Goal: Task Accomplishment & Management: Use online tool/utility

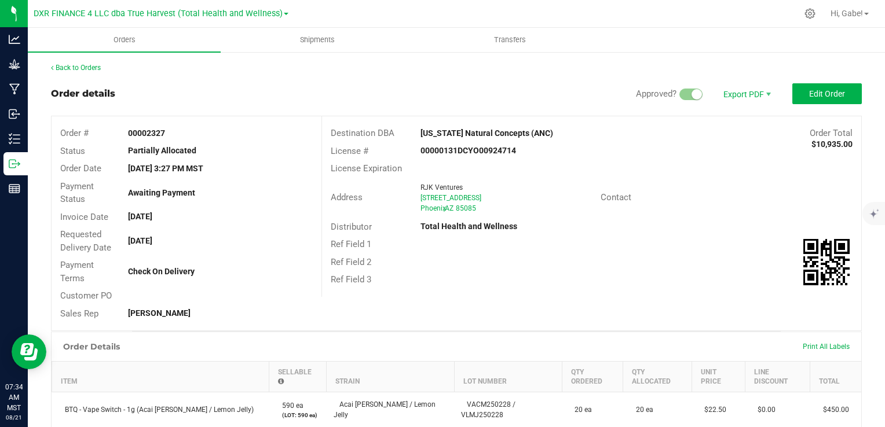
click at [248, 98] on div "Order details Approved? Export PDF Edit Order" at bounding box center [456, 93] width 811 height 21
click at [822, 343] on span "Print All Labels" at bounding box center [826, 347] width 47 height 8
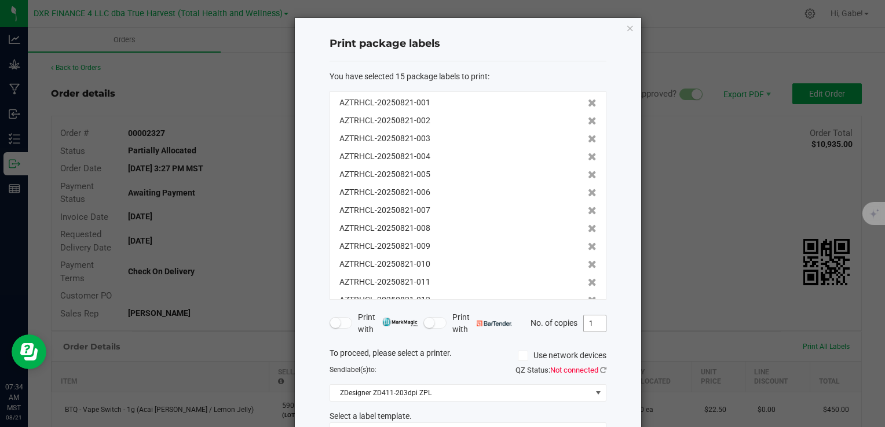
click at [599, 323] on input "1" at bounding box center [595, 324] width 22 height 16
type input "4"
click at [589, 369] on span "Not connected" at bounding box center [574, 370] width 48 height 9
click at [600, 369] on icon at bounding box center [603, 371] width 6 height 8
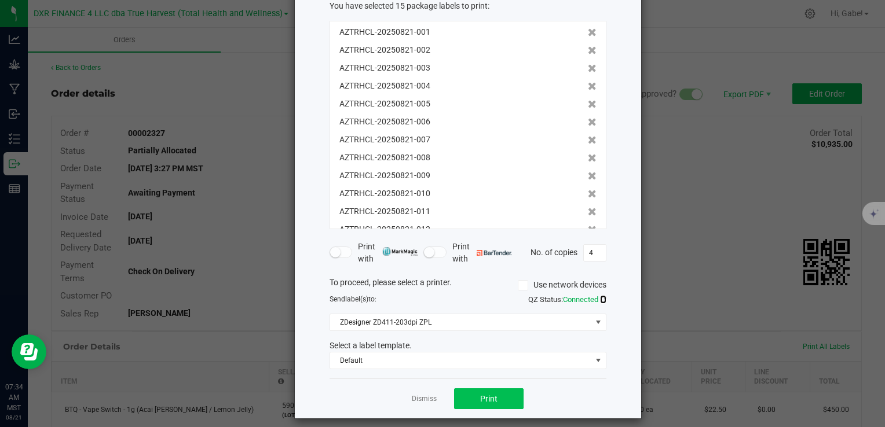
scroll to position [79, 0]
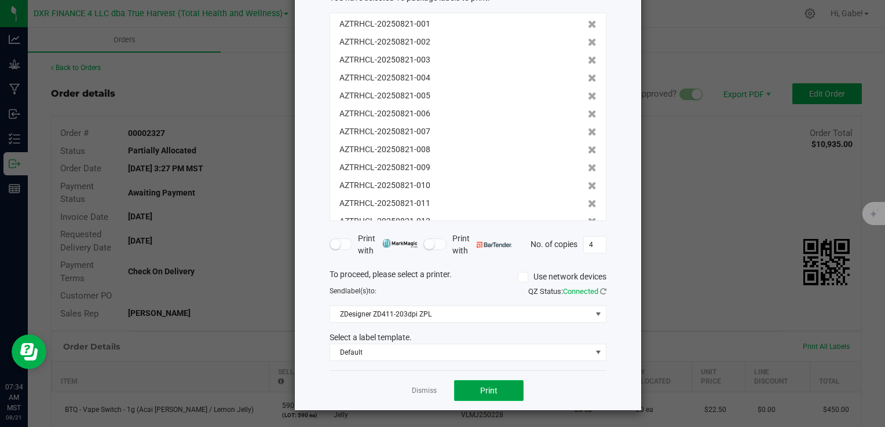
click at [513, 393] on button "Print" at bounding box center [488, 390] width 69 height 21
click at [591, 247] on input "4" at bounding box center [595, 245] width 22 height 16
type input "1"
click at [474, 393] on button "Print" at bounding box center [488, 390] width 69 height 21
click at [417, 392] on link "Dismiss" at bounding box center [424, 391] width 25 height 10
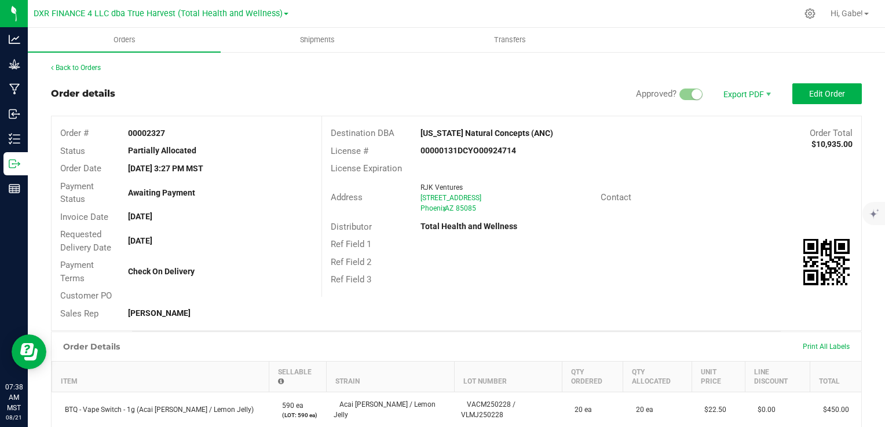
click at [823, 65] on div "Back to Orders" at bounding box center [456, 68] width 811 height 10
click at [809, 196] on div "Contact" at bounding box center [727, 198] width 270 height 18
click at [66, 69] on link "Back to Orders" at bounding box center [76, 68] width 50 height 8
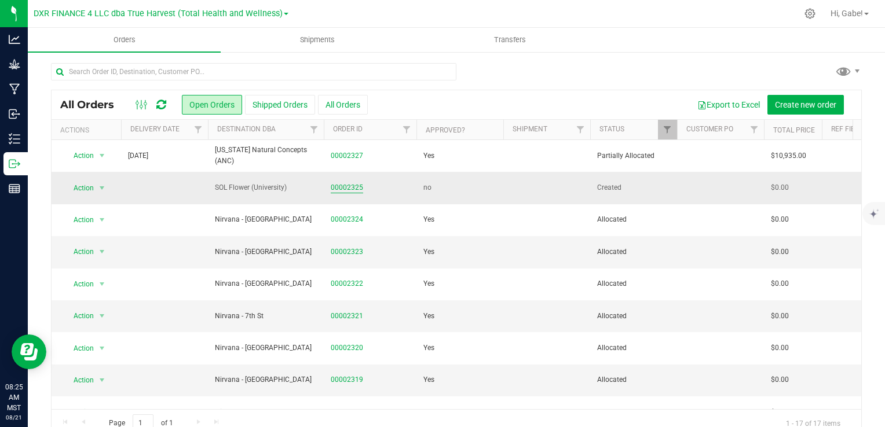
click at [345, 189] on link "00002325" at bounding box center [347, 187] width 32 height 11
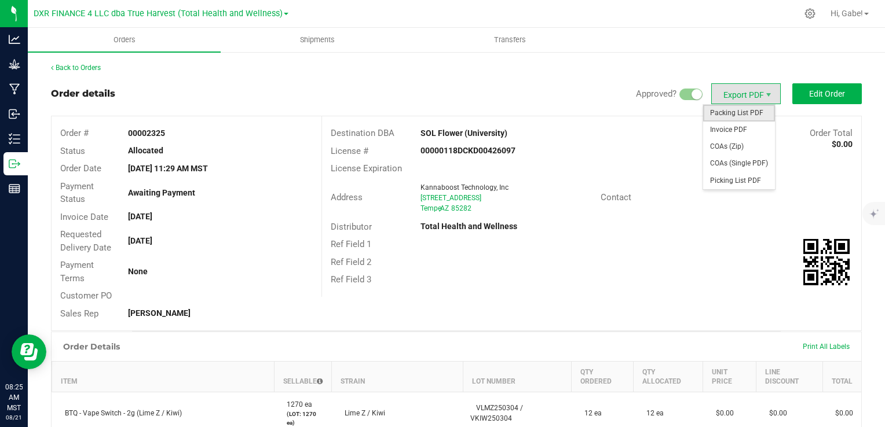
click at [732, 117] on span "Packing List PDF" at bounding box center [739, 113] width 72 height 17
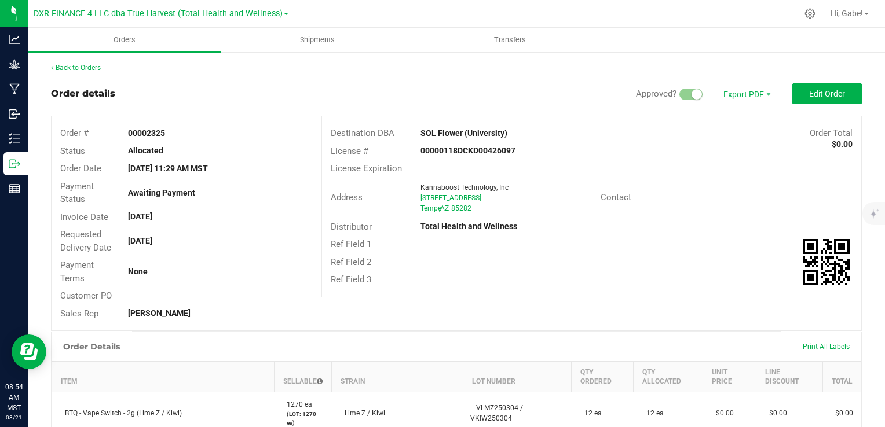
click at [709, 242] on div "Ref Field 1" at bounding box center [591, 245] width 539 height 18
click at [803, 345] on span "Print All Labels" at bounding box center [826, 347] width 47 height 8
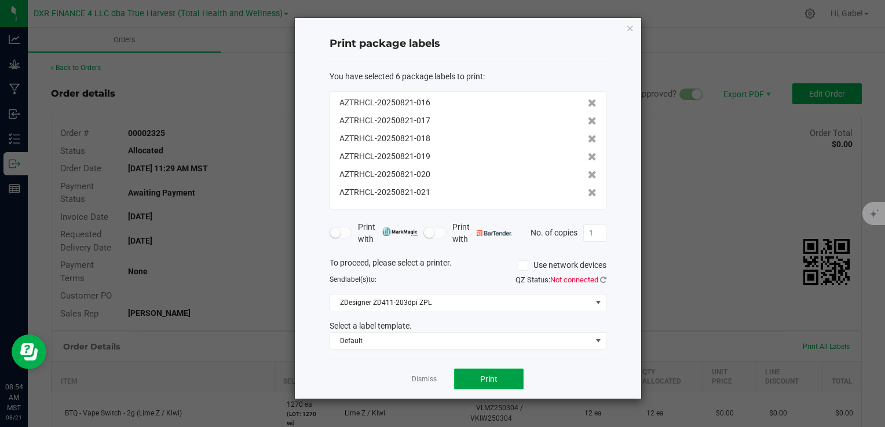
click at [482, 383] on span "Print" at bounding box center [488, 379] width 17 height 9
click at [631, 29] on icon "button" at bounding box center [630, 28] width 8 height 14
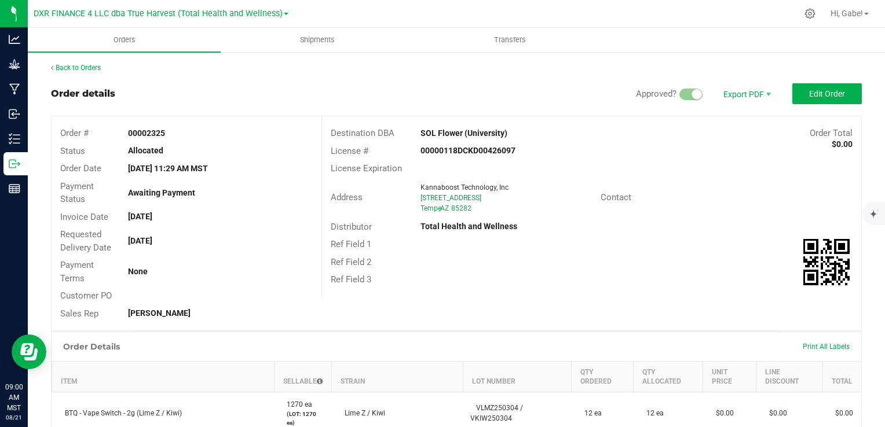
click at [75, 73] on div "Back to Orders Order details Approved? Export PDF Edit Order Order # 00002325 S…" at bounding box center [456, 433] width 811 height 741
click at [74, 66] on link "Back to Orders" at bounding box center [76, 68] width 50 height 8
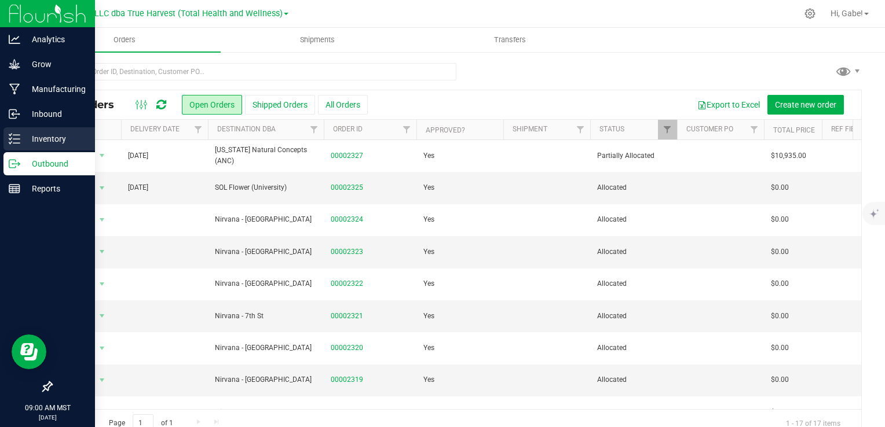
click at [37, 131] on div "Inventory" at bounding box center [48, 138] width 91 height 23
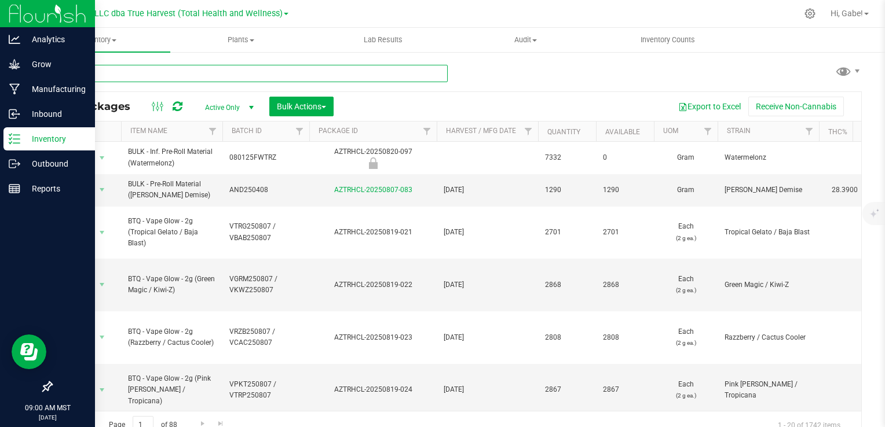
click at [277, 71] on input "text" at bounding box center [249, 73] width 397 height 17
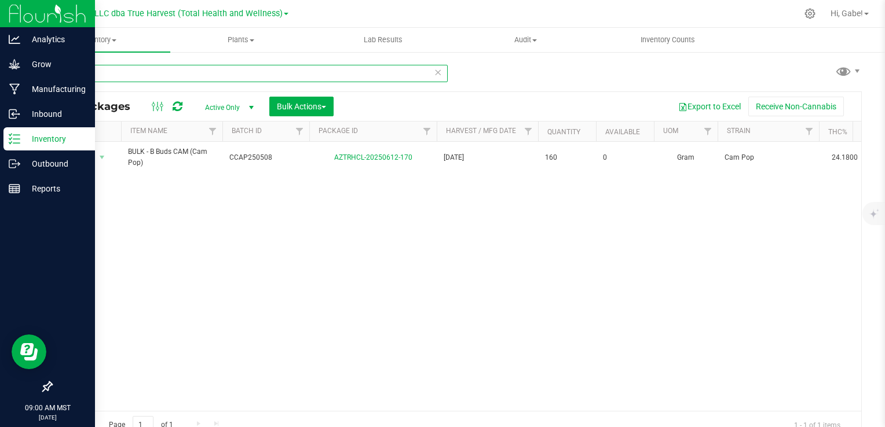
drag, startPoint x: 204, startPoint y: 77, endPoint x: 43, endPoint y: 67, distance: 161.3
click at [43, 67] on div "612-170 All Packages Active Only Active Only Lab Samples Locked All Bulk Action…" at bounding box center [456, 227] width 857 height 353
drag, startPoint x: 114, startPoint y: 72, endPoint x: 53, endPoint y: 65, distance: 61.1
click at [45, 64] on div "605-052 All Packages Active Only Active Only Lab Samples Locked All Bulk Action…" at bounding box center [456, 227] width 857 height 353
drag, startPoint x: 114, startPoint y: 74, endPoint x: 16, endPoint y: 64, distance: 98.4
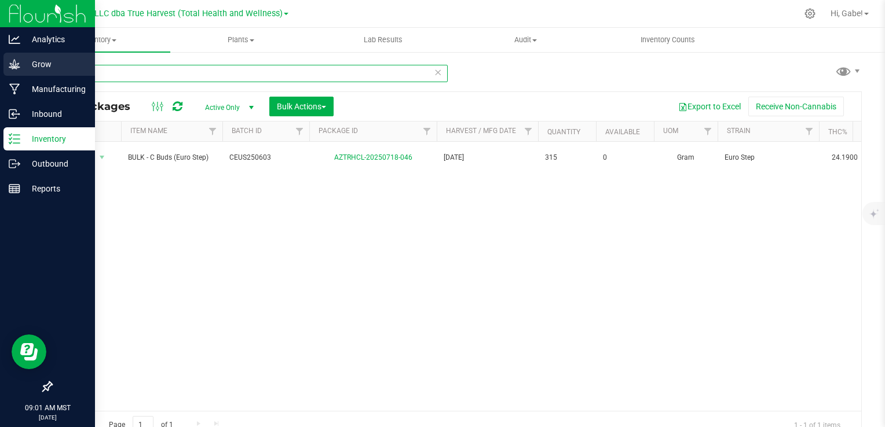
click at [16, 64] on div "Analytics Grow Manufacturing Inbound Inventory Outbound Reports 09:01 AM MST [D…" at bounding box center [442, 213] width 885 height 427
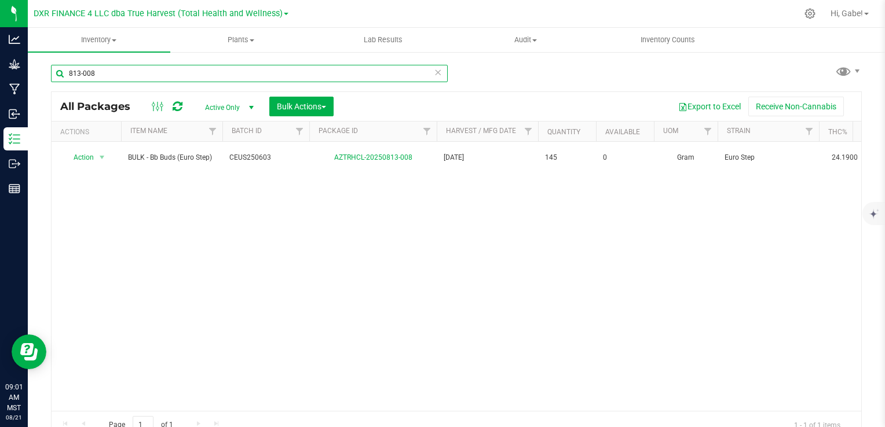
drag, startPoint x: 104, startPoint y: 75, endPoint x: 49, endPoint y: 79, distance: 55.2
click at [49, 78] on div "813-008 All Packages Active Only Active Only Lab Samples Locked All Bulk Action…" at bounding box center [456, 227] width 857 height 353
drag, startPoint x: 122, startPoint y: 72, endPoint x: 49, endPoint y: 71, distance: 73.0
click at [49, 71] on div "728-086 All Packages Active Only Active Only Lab Samples Locked All Bulk Action…" at bounding box center [456, 227] width 857 height 353
drag, startPoint x: 115, startPoint y: 74, endPoint x: 54, endPoint y: 75, distance: 60.2
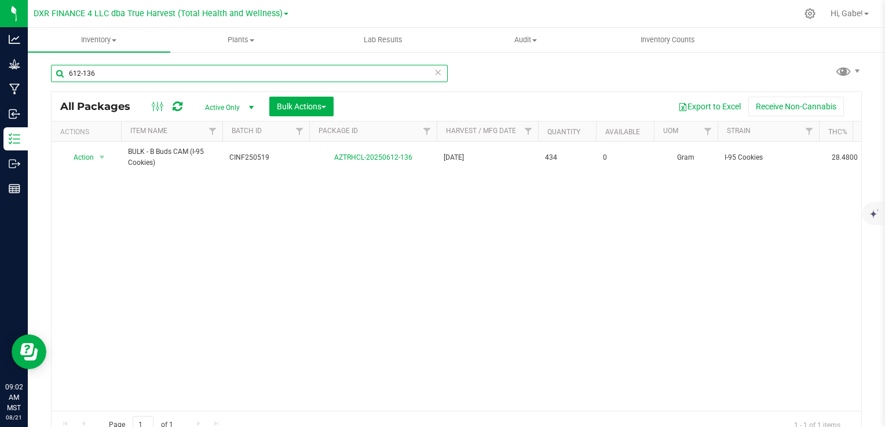
click at [54, 75] on input "612-136" at bounding box center [249, 73] width 397 height 17
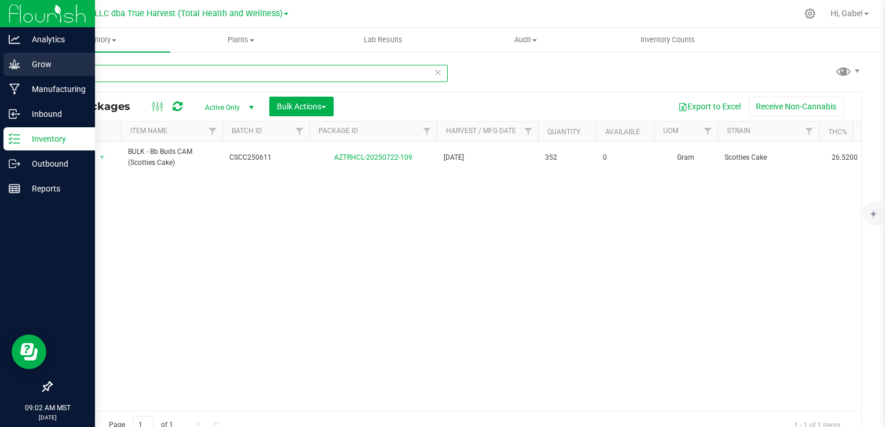
drag, startPoint x: 133, startPoint y: 72, endPoint x: 24, endPoint y: 58, distance: 109.7
click at [28, 61] on div "722-109 All Packages Active Only Active Only Lab Samples Locked All Bulk Action…" at bounding box center [456, 227] width 857 height 353
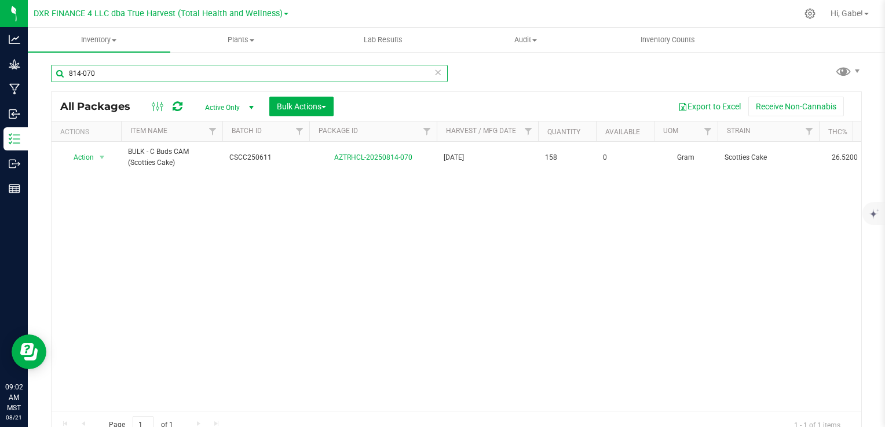
drag, startPoint x: 107, startPoint y: 75, endPoint x: 63, endPoint y: 69, distance: 44.4
click at [63, 70] on input "814-070" at bounding box center [249, 73] width 397 height 17
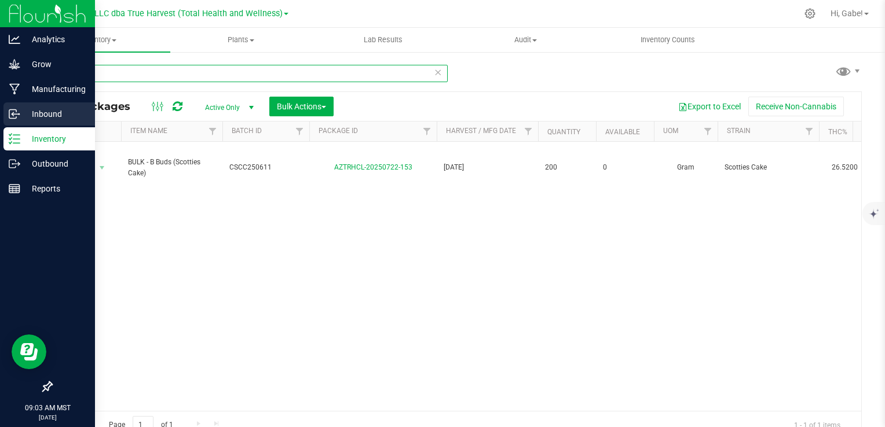
type input "722-153"
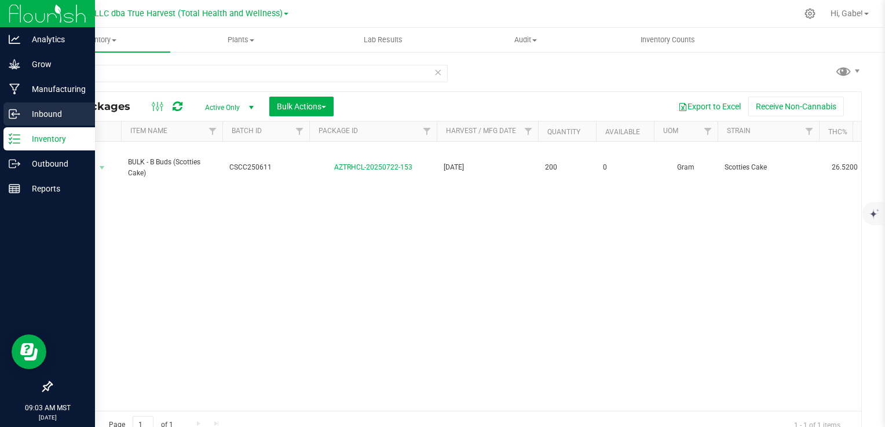
click at [36, 112] on p "Inbound" at bounding box center [54, 114] width 69 height 14
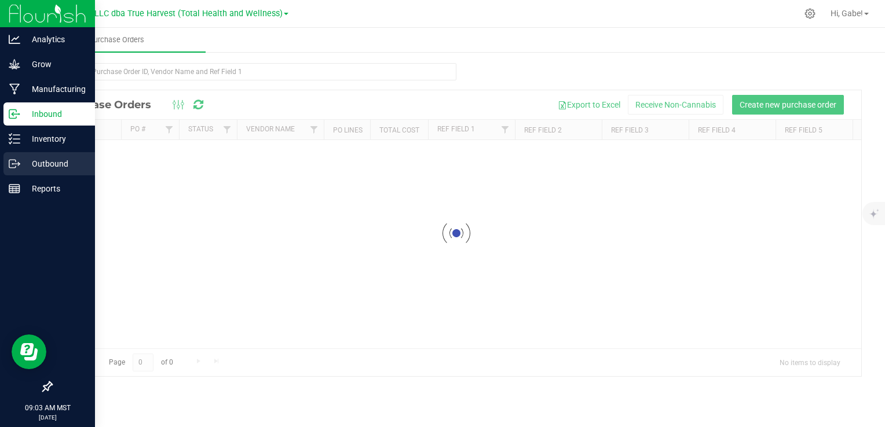
click at [39, 162] on p "Outbound" at bounding box center [54, 164] width 69 height 14
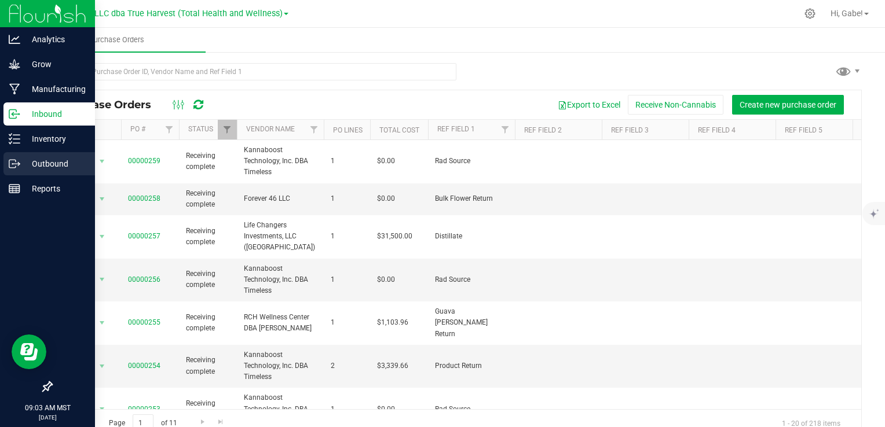
click at [62, 160] on p "Outbound" at bounding box center [54, 164] width 69 height 14
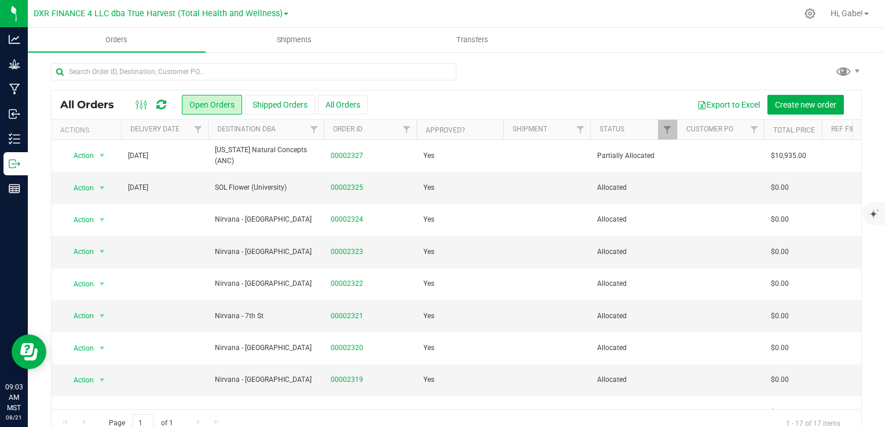
click at [160, 104] on icon at bounding box center [161, 105] width 10 height 12
click at [404, 100] on div "Export to Excel Create new order" at bounding box center [610, 105] width 485 height 20
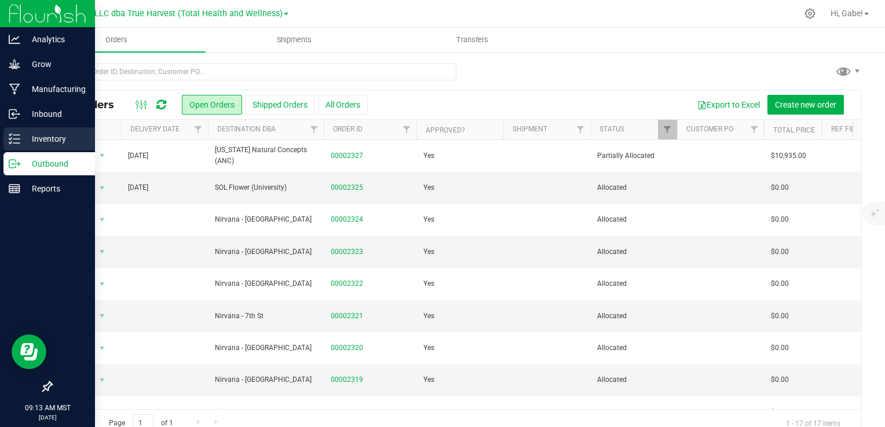
click at [9, 138] on icon at bounding box center [10, 139] width 2 height 2
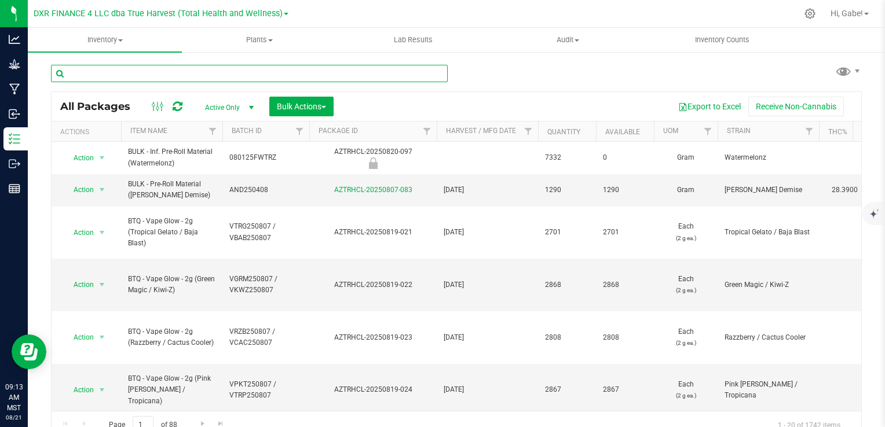
click at [142, 74] on input "text" at bounding box center [249, 73] width 397 height 17
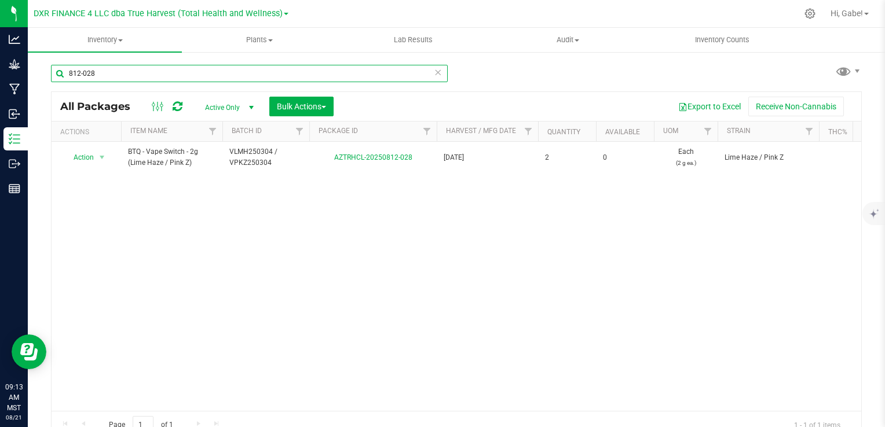
click at [78, 71] on input "812-028" at bounding box center [249, 73] width 397 height 17
click at [171, 75] on input "812-028" at bounding box center [249, 73] width 397 height 17
click at [173, 75] on input "812-028" at bounding box center [249, 73] width 397 height 17
drag, startPoint x: 174, startPoint y: 75, endPoint x: 179, endPoint y: 80, distance: 6.6
click at [175, 76] on input "812-028" at bounding box center [249, 73] width 397 height 17
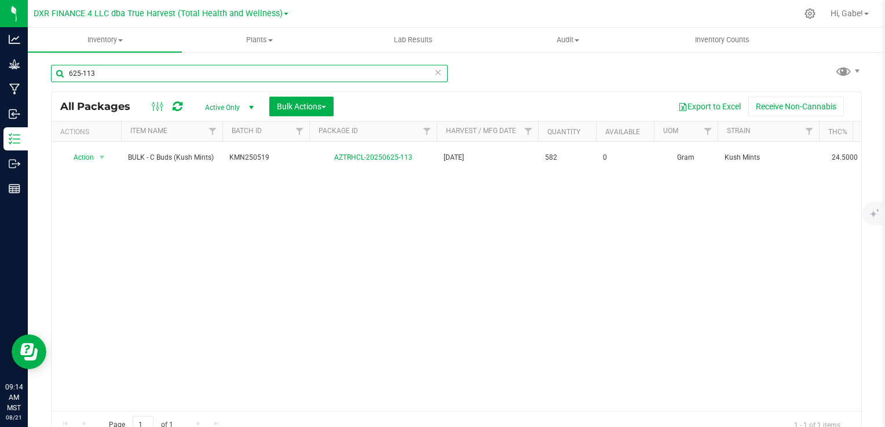
drag, startPoint x: 127, startPoint y: 76, endPoint x: 61, endPoint y: 71, distance: 66.2
click at [61, 71] on input "625-113" at bounding box center [249, 73] width 397 height 17
drag, startPoint x: 91, startPoint y: 71, endPoint x: 58, endPoint y: 71, distance: 33.0
click at [58, 71] on input "808-055" at bounding box center [249, 73] width 397 height 17
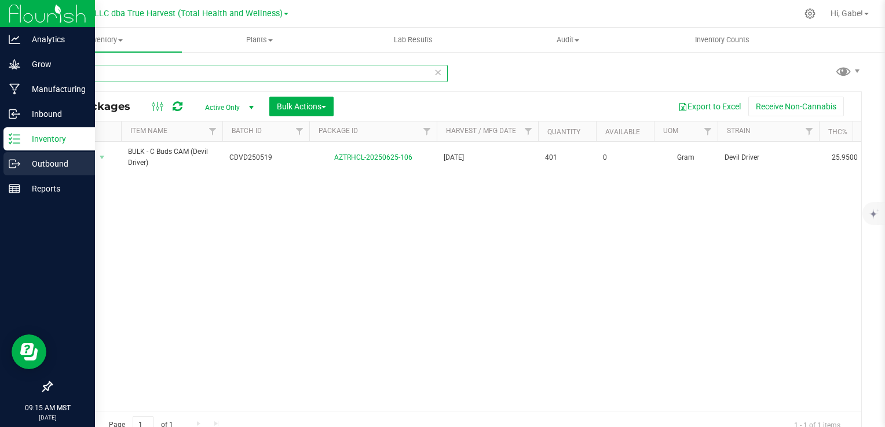
type input "625-106"
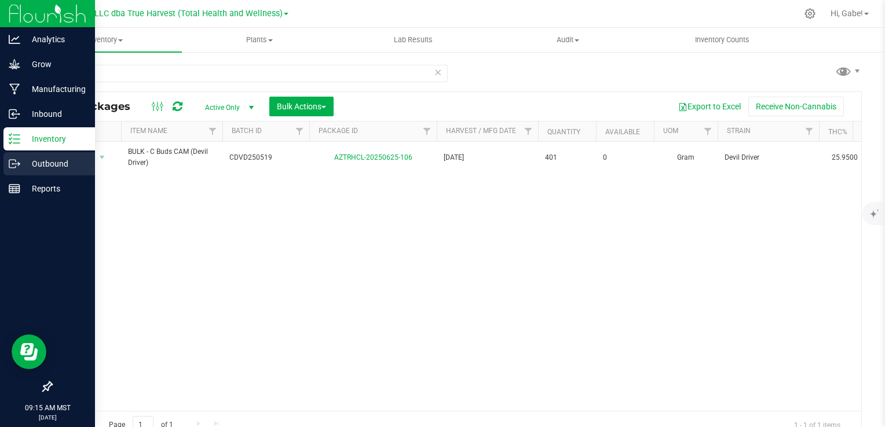
click at [39, 161] on p "Outbound" at bounding box center [54, 164] width 69 height 14
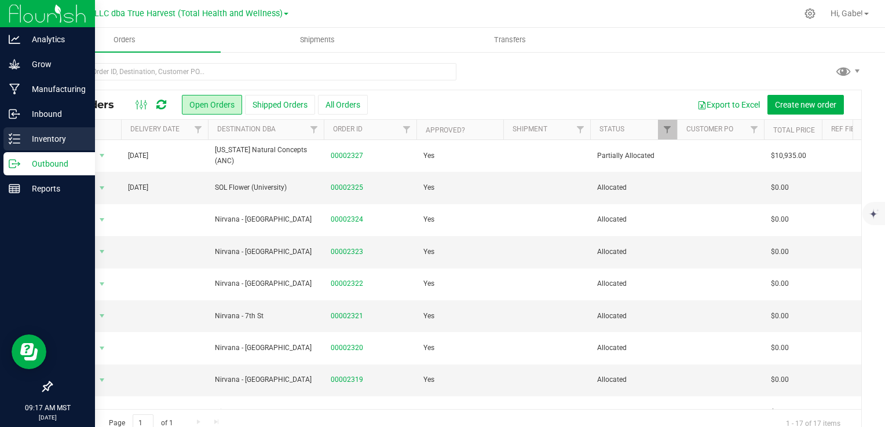
click at [55, 140] on p "Inventory" at bounding box center [54, 139] width 69 height 14
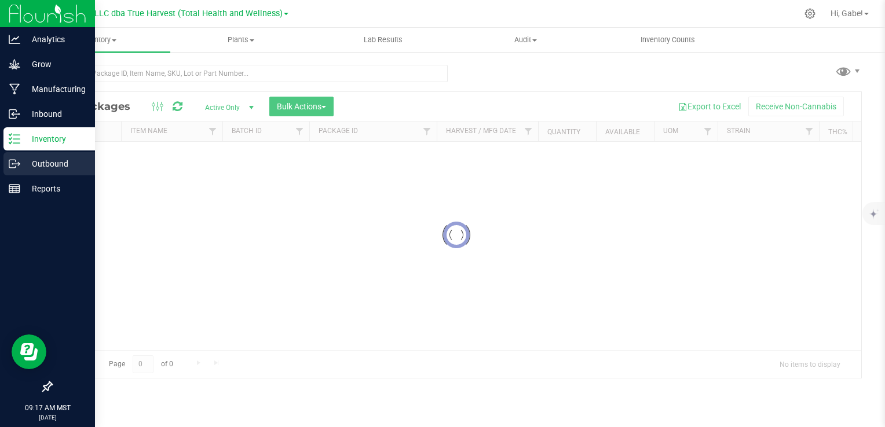
click at [56, 163] on p "Outbound" at bounding box center [54, 164] width 69 height 14
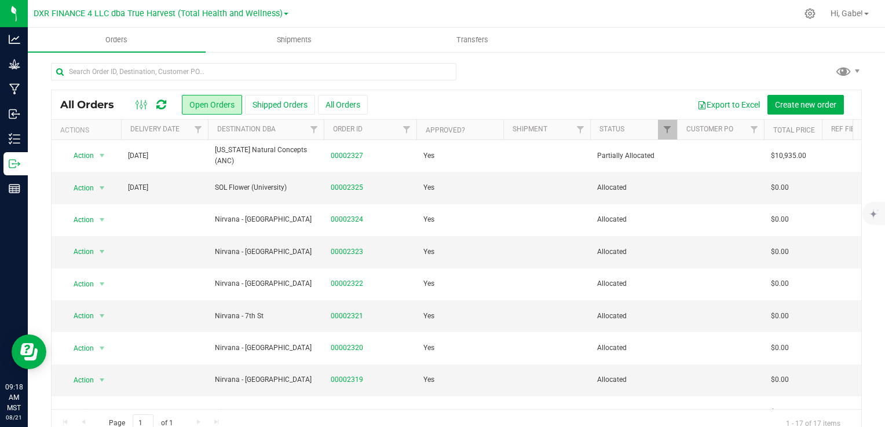
drag, startPoint x: 696, startPoint y: 64, endPoint x: 596, endPoint y: 79, distance: 101.3
click at [596, 79] on div at bounding box center [456, 76] width 811 height 27
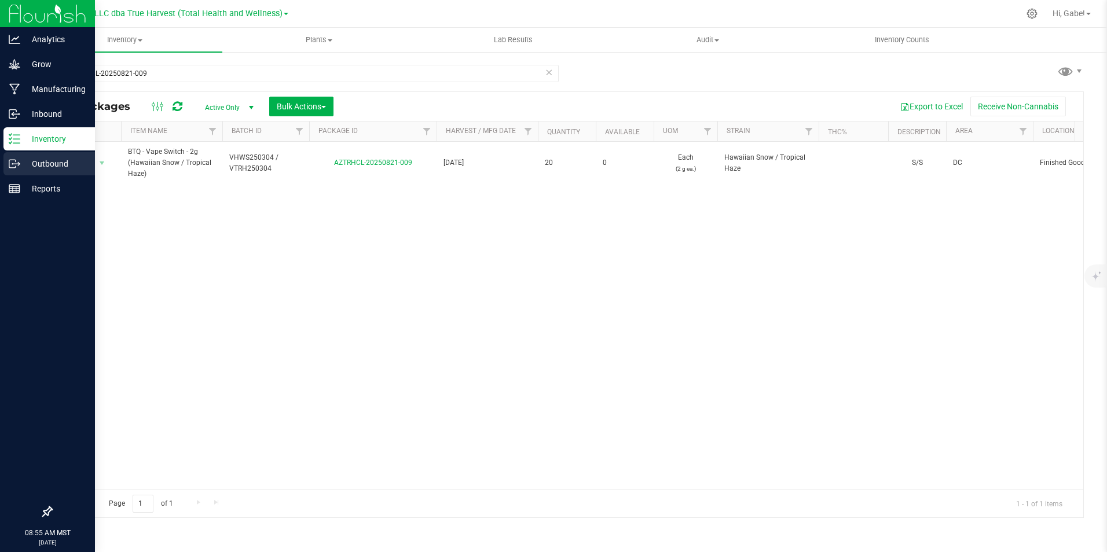
click at [17, 158] on div "Outbound" at bounding box center [48, 163] width 91 height 23
